Goal: Check status

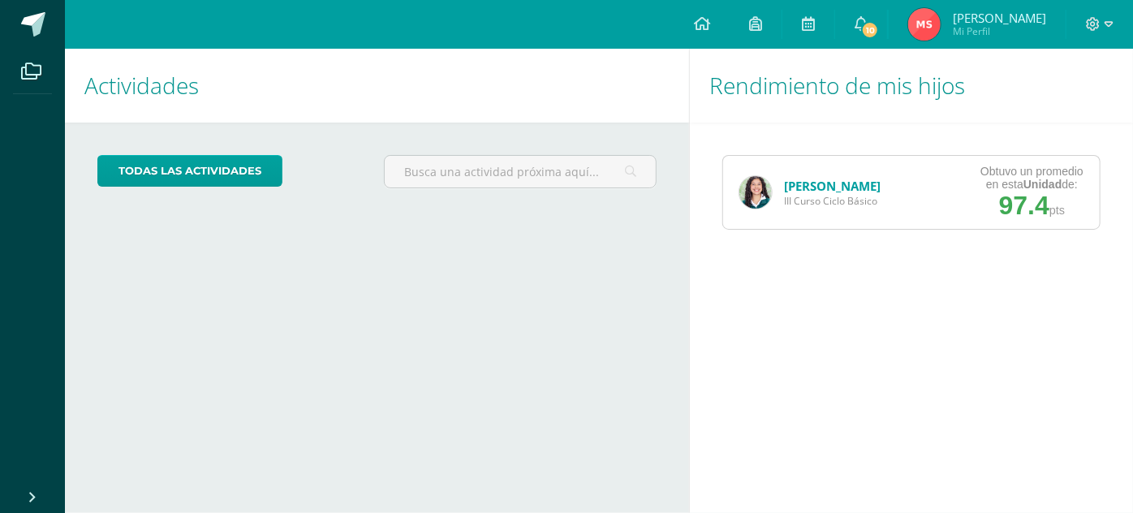
click at [841, 192] on link "[PERSON_NAME]" at bounding box center [832, 186] width 97 height 16
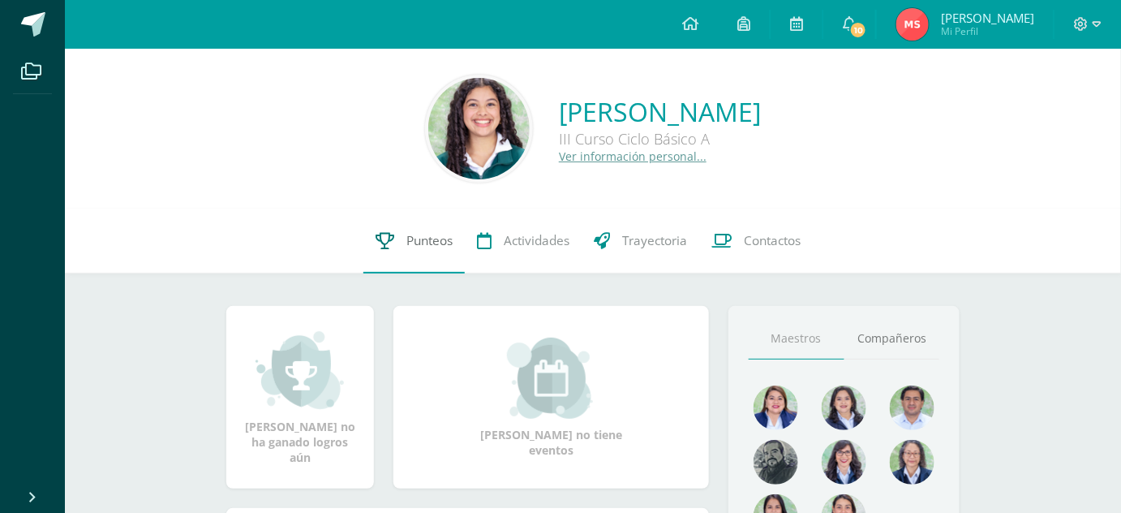
click at [398, 238] on link "Punteos" at bounding box center [414, 241] width 101 height 65
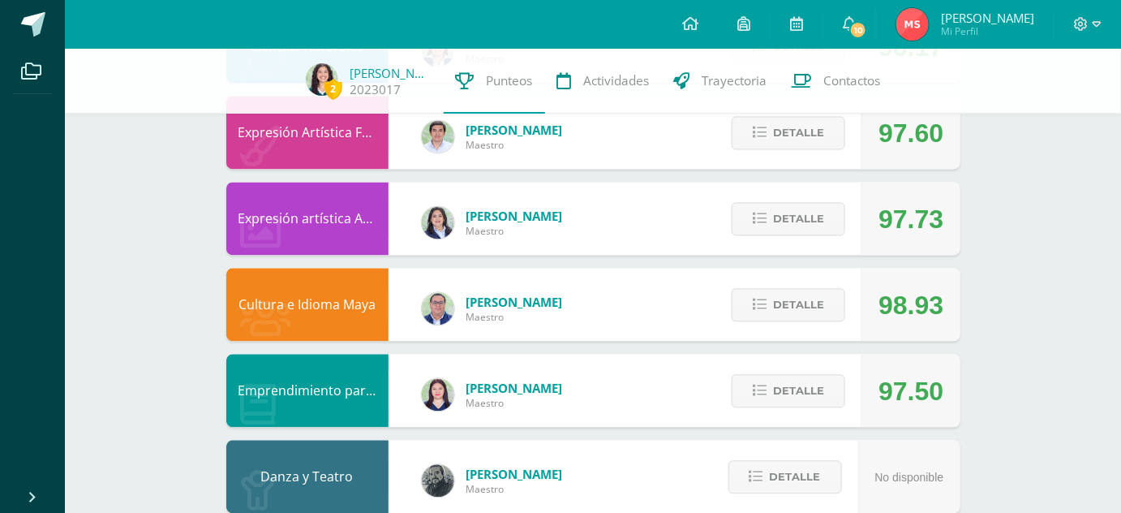
scroll to position [1053, 0]
